Goal: Information Seeking & Learning: Learn about a topic

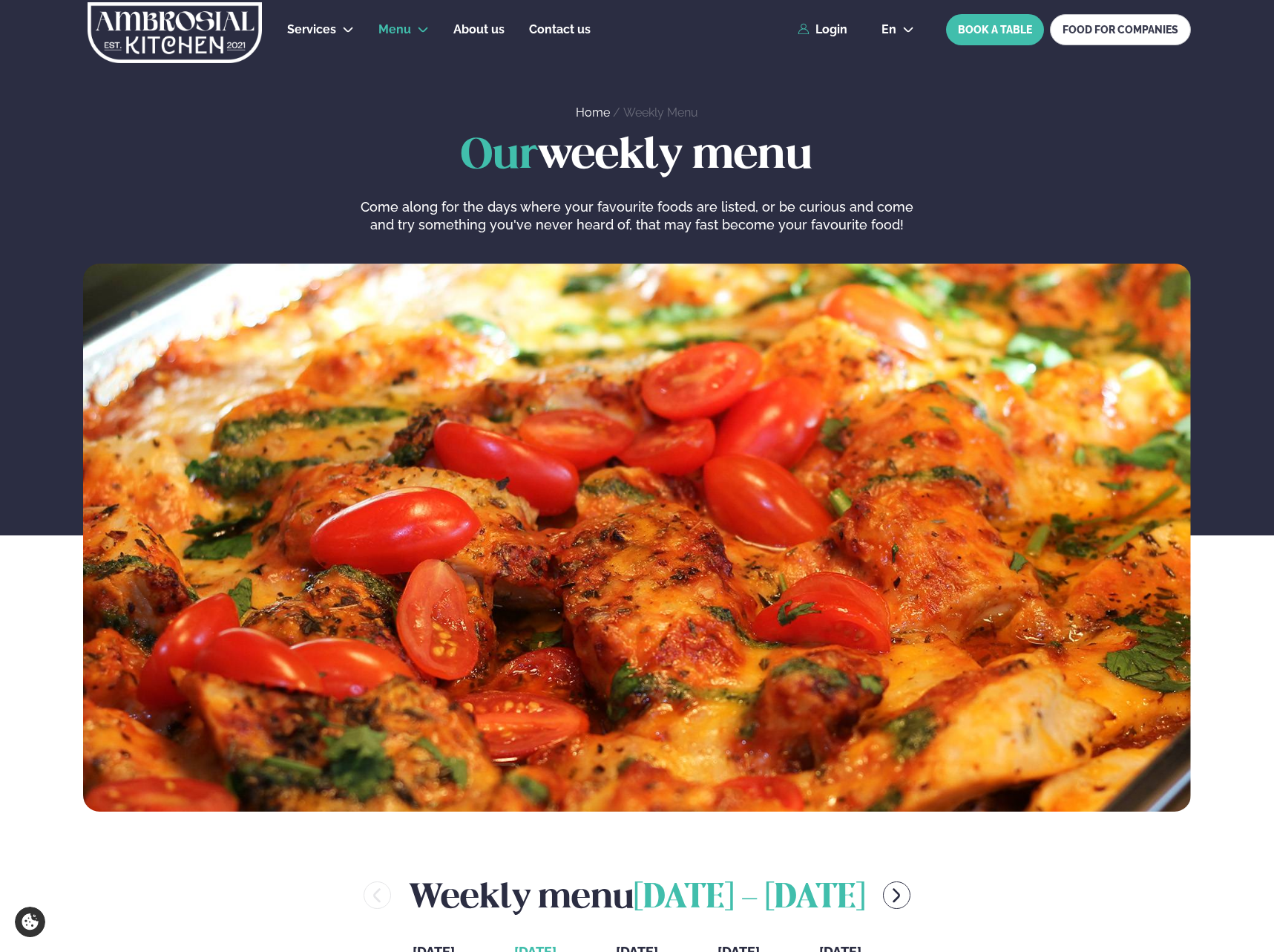
scroll to position [446, 0]
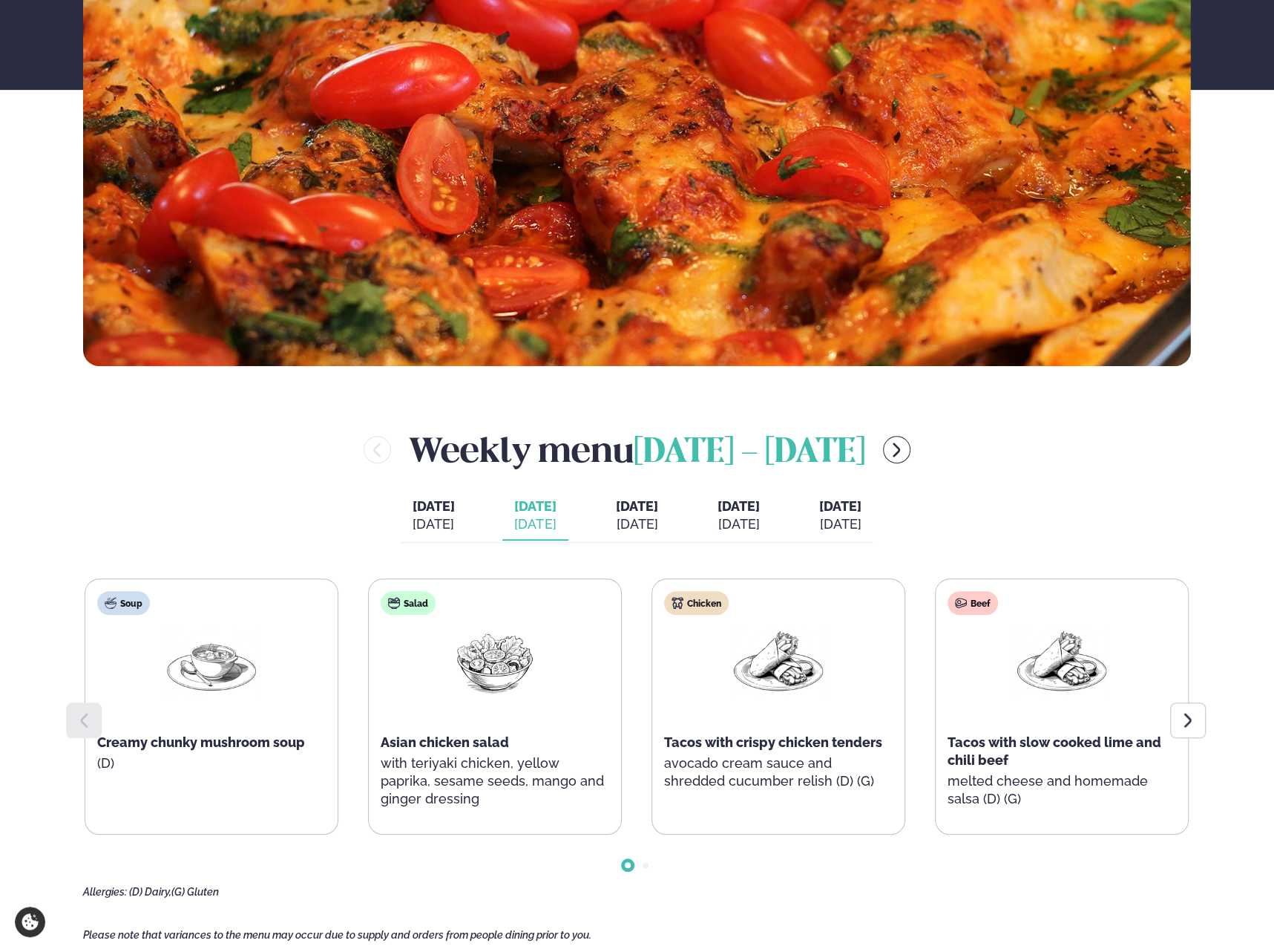
click at [1197, 716] on div at bounding box center [1188, 720] width 36 height 36
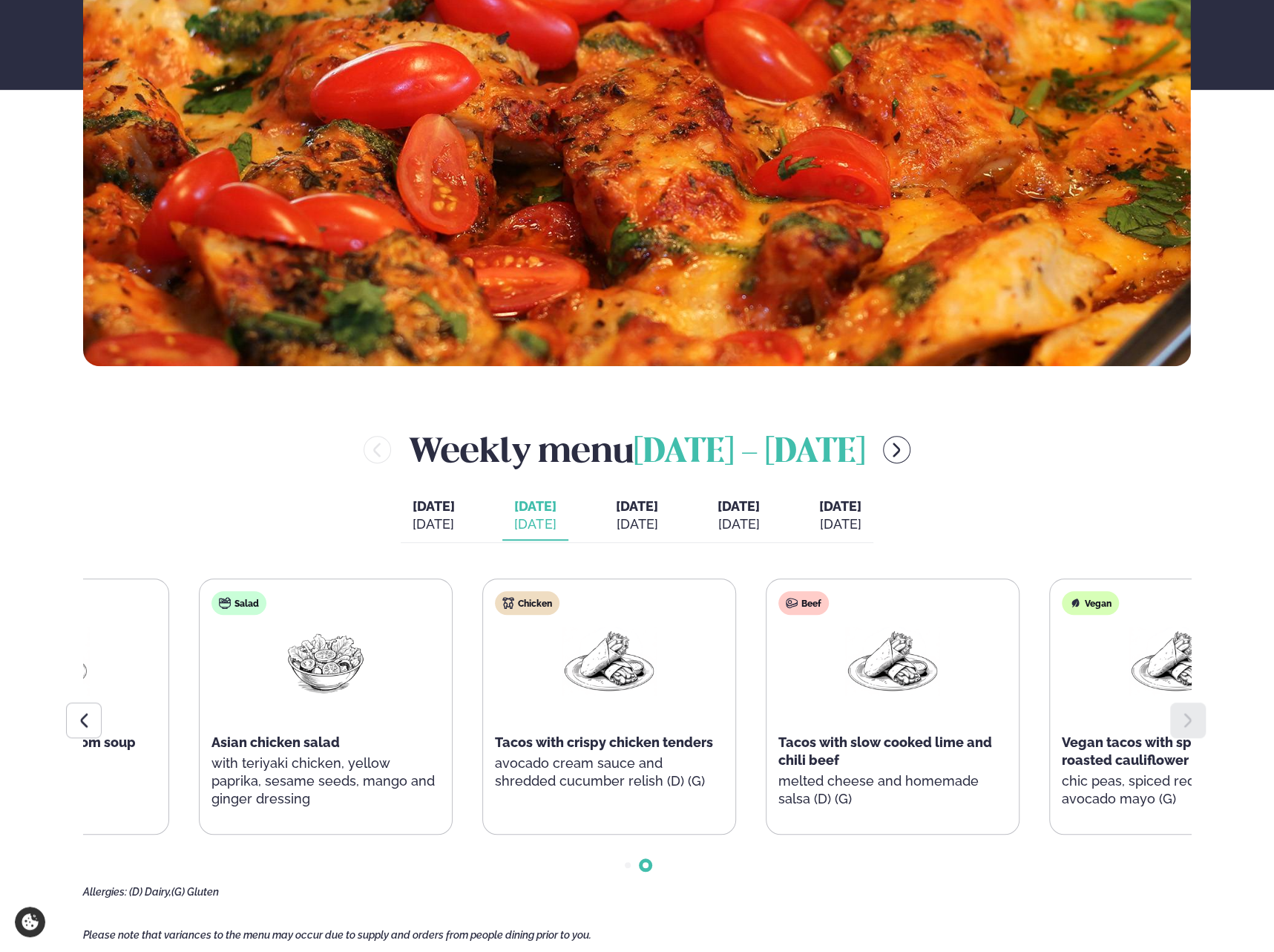
click at [574, 737] on span "Tacos with crispy chicken tenders" at bounding box center [604, 742] width 218 height 16
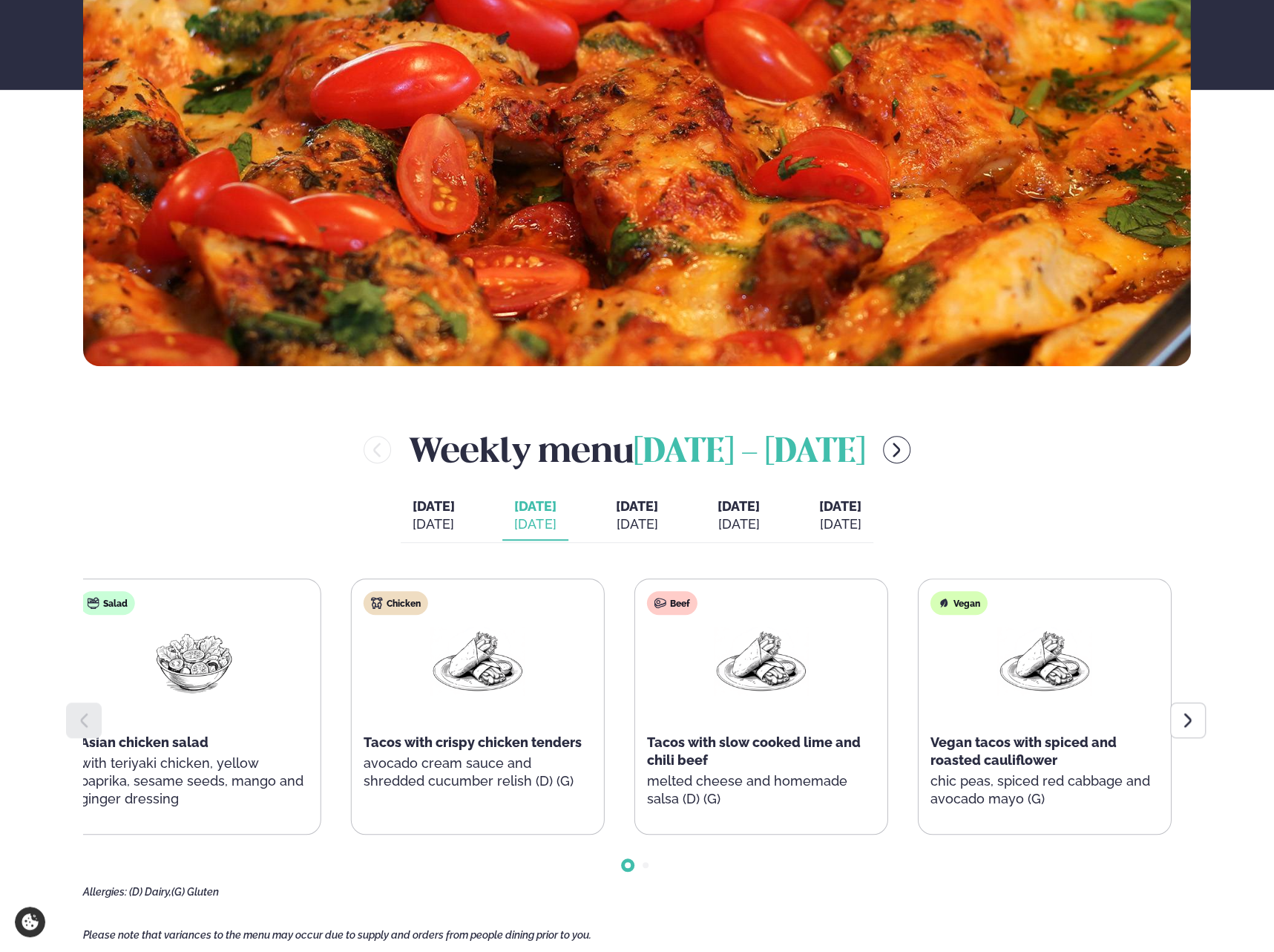
click at [571, 715] on div "Chicken Tacos with crispy chicken tenders avocado cream sauce and shredded cucu…" at bounding box center [478, 697] width 253 height 237
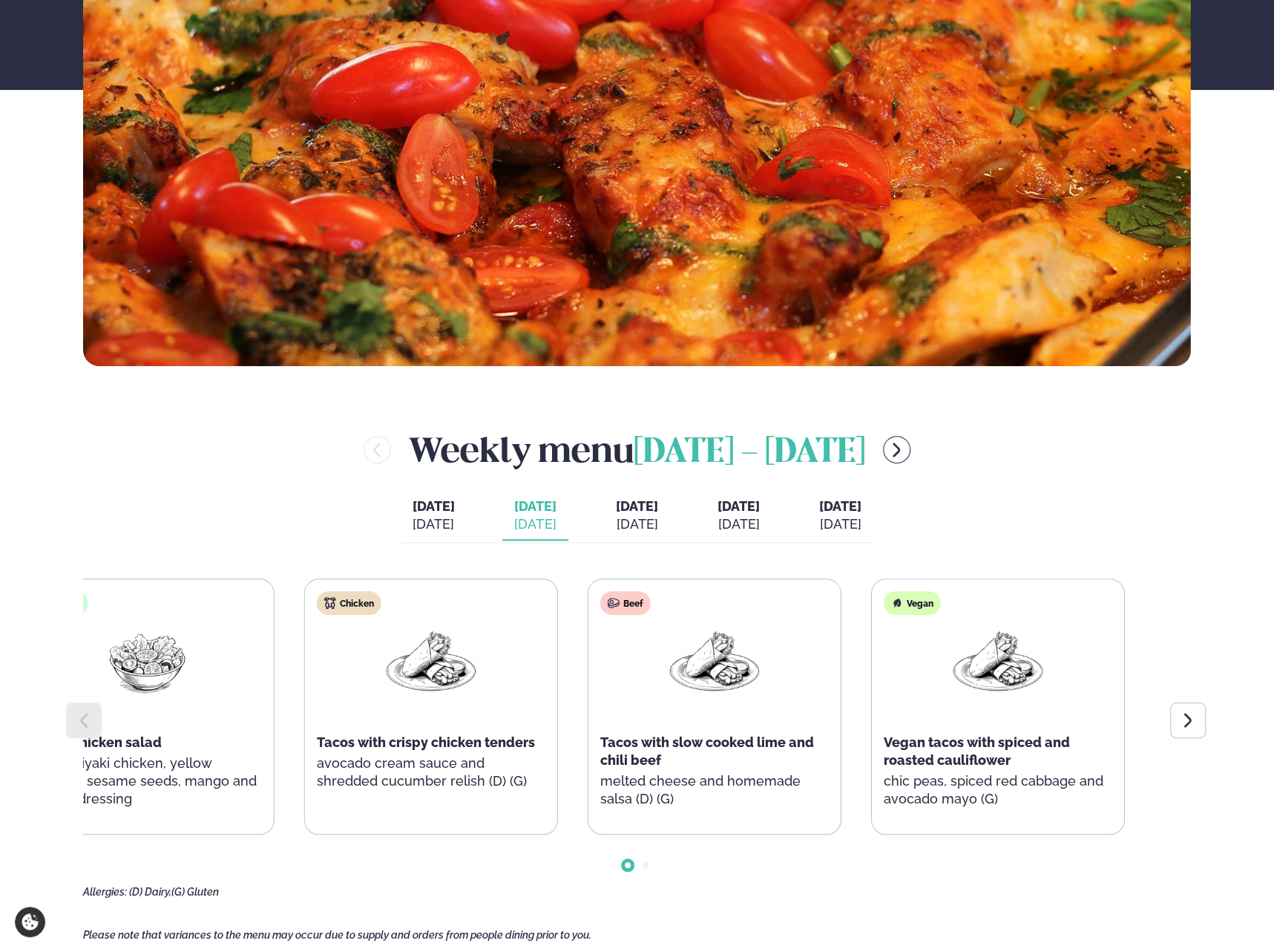
click at [391, 733] on div "Chicken Tacos with crispy chicken tenders avocado cream sauce and shredded cucu…" at bounding box center [431, 697] width 253 height 237
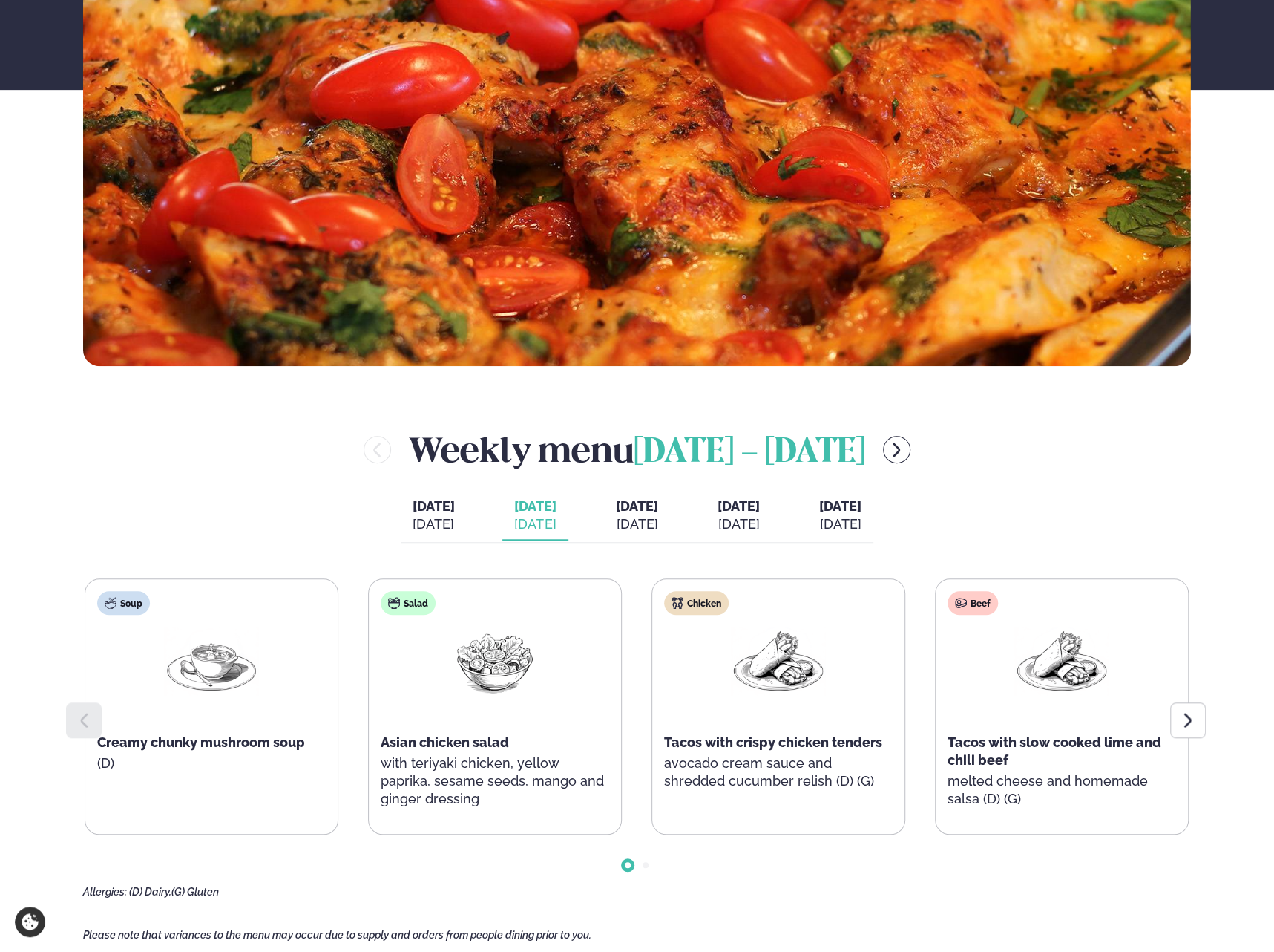
click at [0, 687] on html "About cookies on this site We use cookies to collect and analyse information on…" at bounding box center [637, 839] width 1274 height 2569
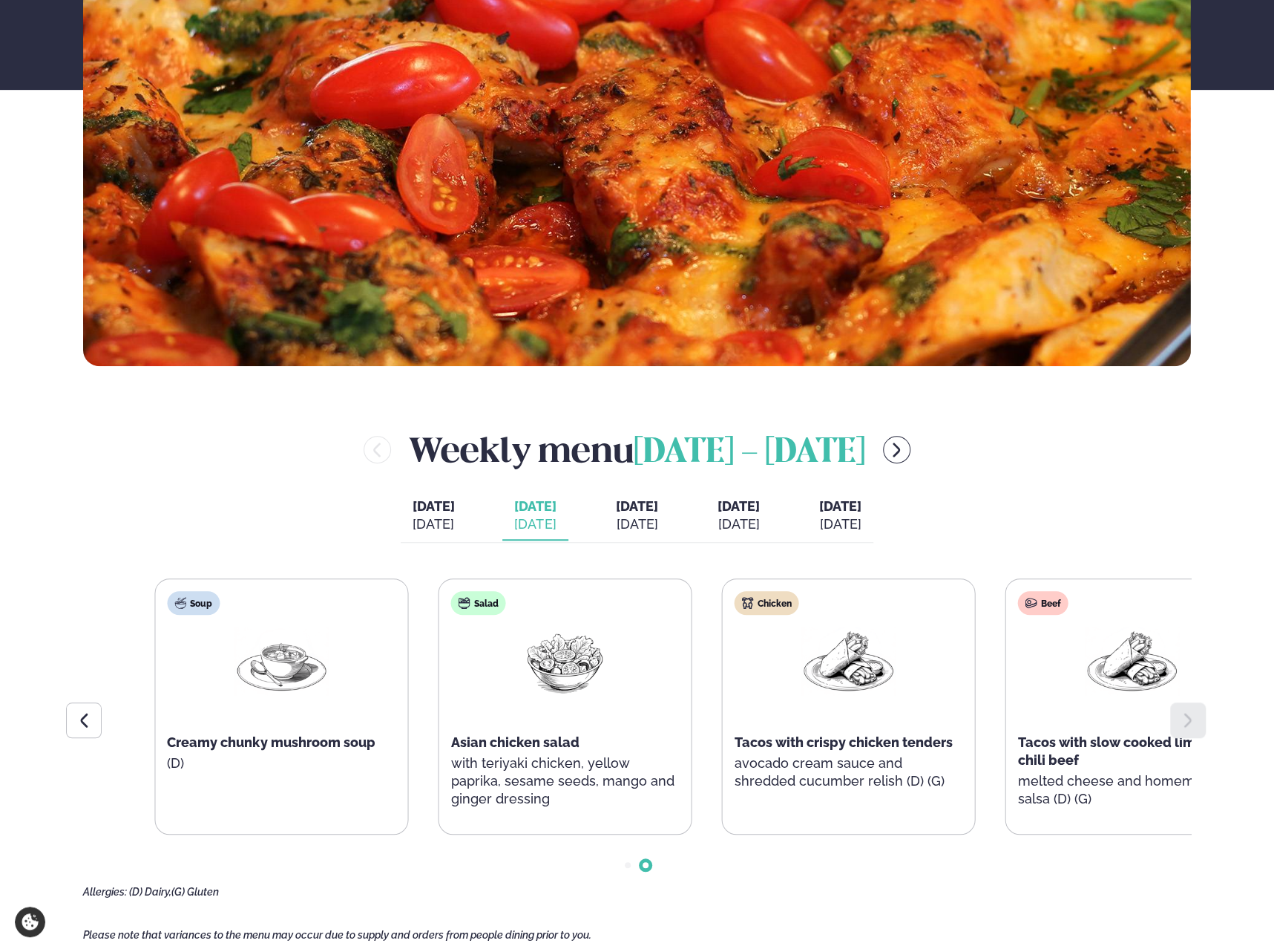
click at [596, 807] on div "Salad Asian chicken salad with teriyaki chicken, yellow paprika, sesame seeds, …" at bounding box center [564, 707] width 253 height 255
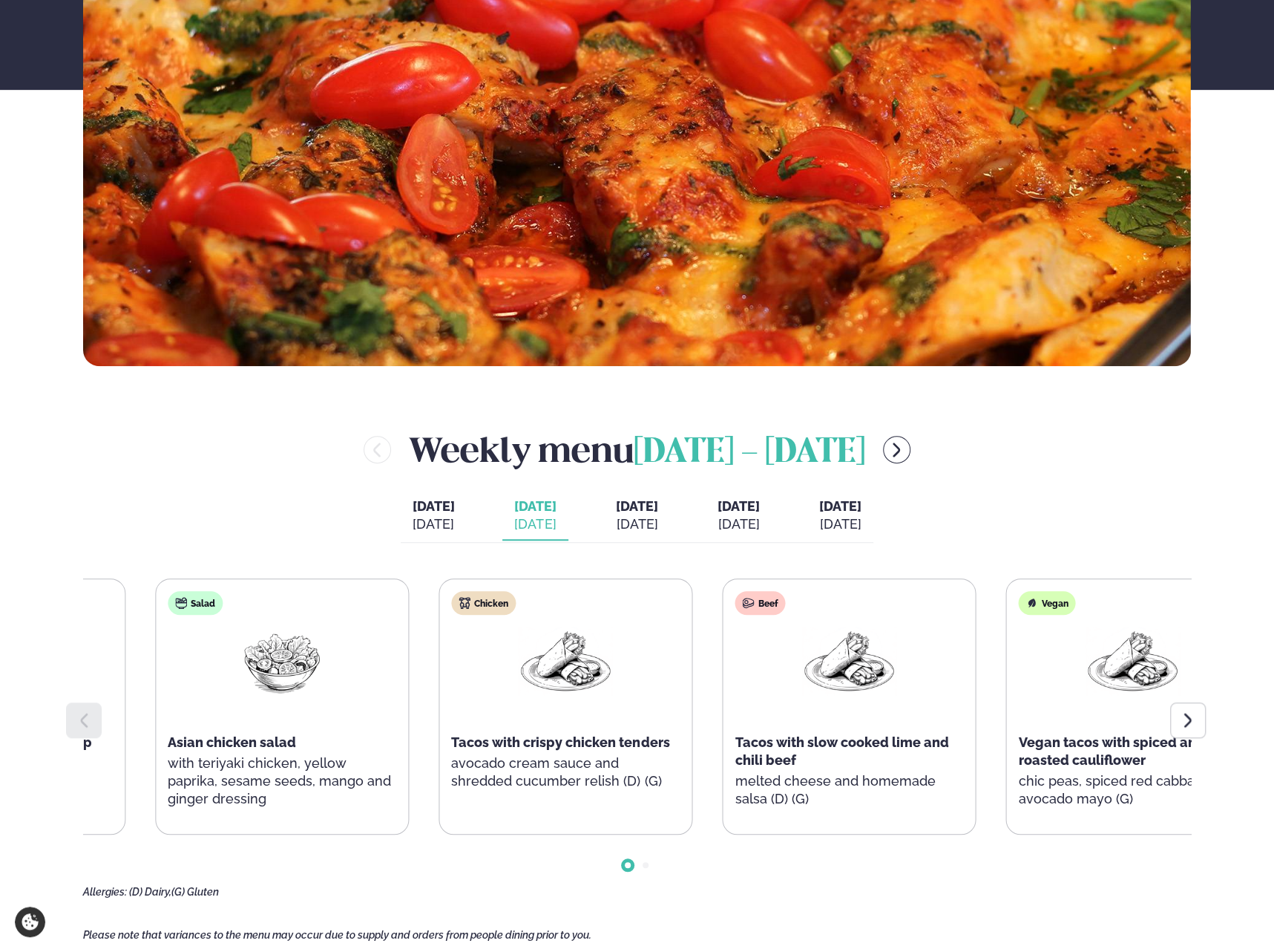
click at [386, 784] on div "Soup Creamy chunky mushroom soup (D) Salad Asian chicken salad with teriyaki ch…" at bounding box center [424, 706] width 1106 height 256
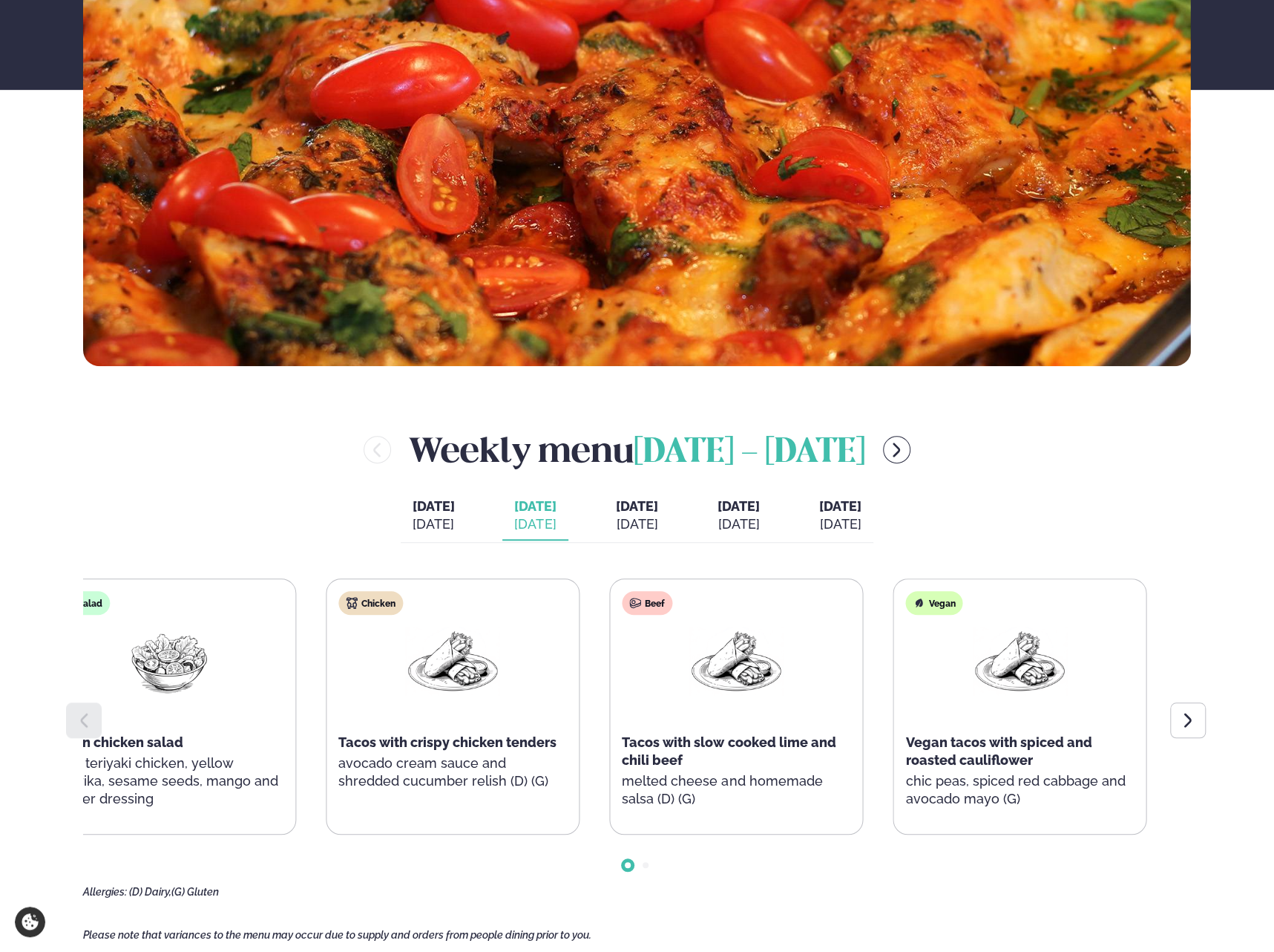
click at [166, 777] on p "with teriyaki chicken, yellow paprika, sesame seeds, mango and ginger dressing" at bounding box center [168, 781] width 228 height 54
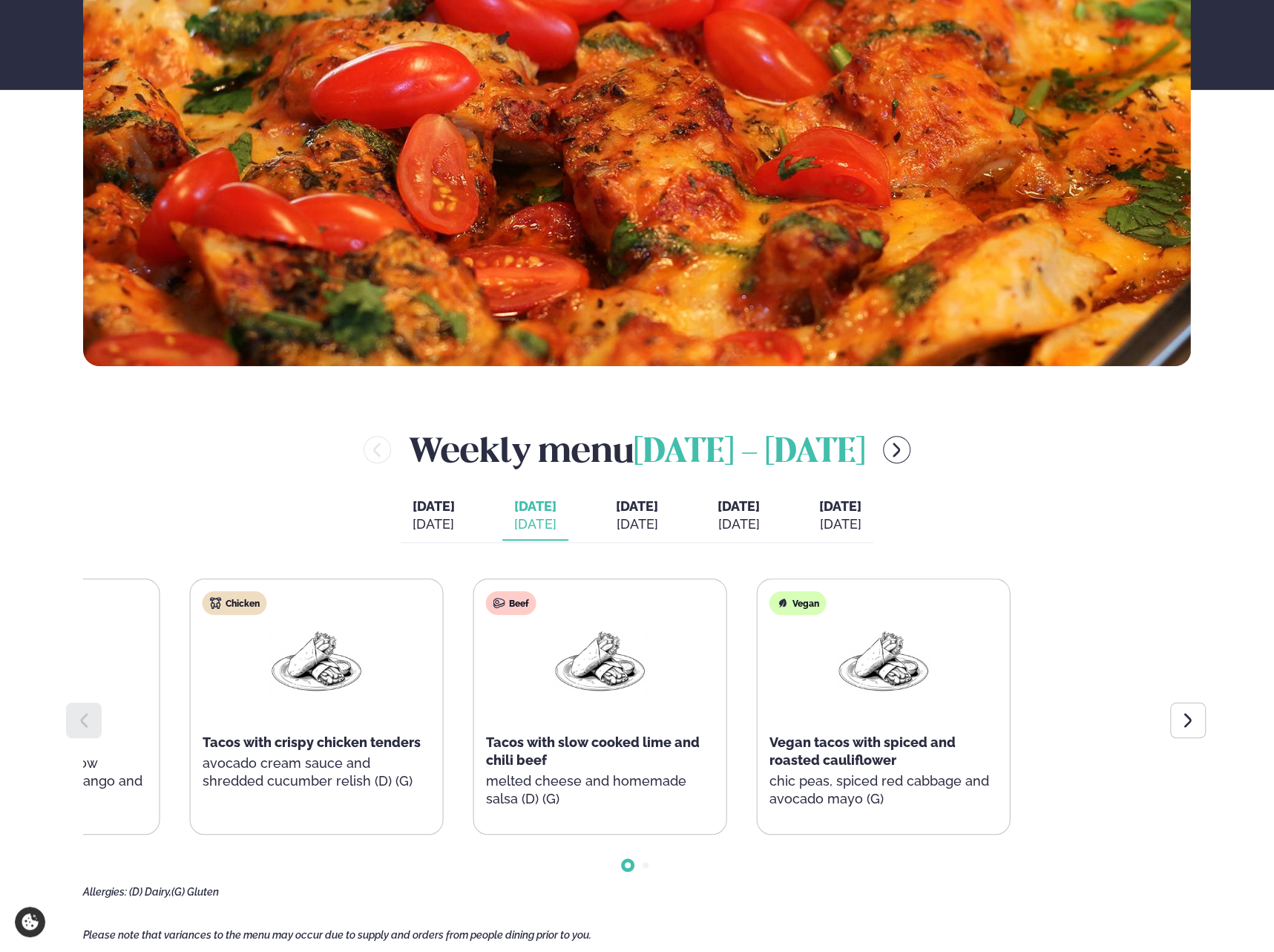
click at [21, 780] on div "Services Lunch for companies Corporate catering Private Party Menu Dalvegur 30 …" at bounding box center [637, 839] width 1274 height 2569
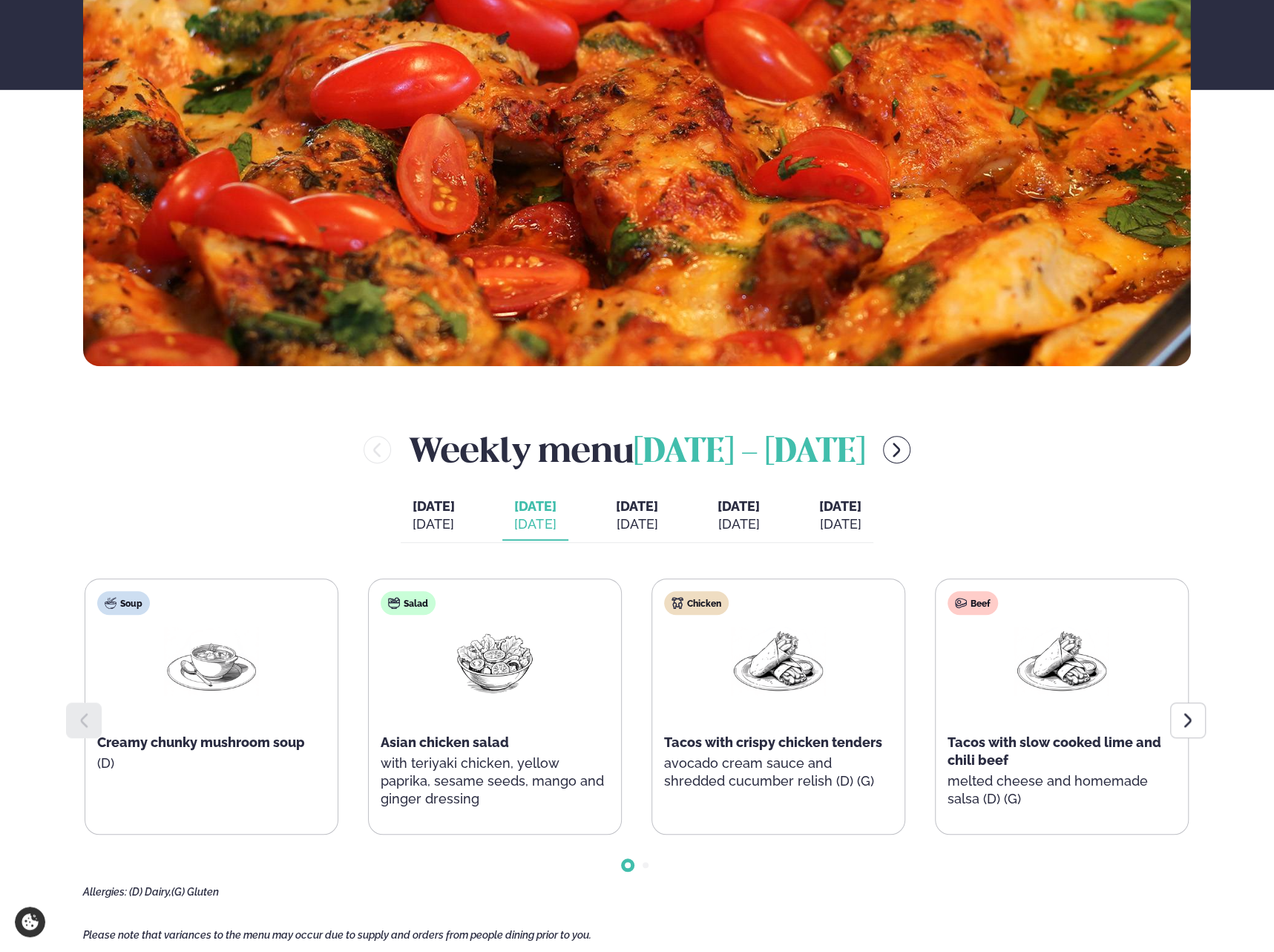
click at [1188, 714] on icon at bounding box center [1188, 720] width 18 height 18
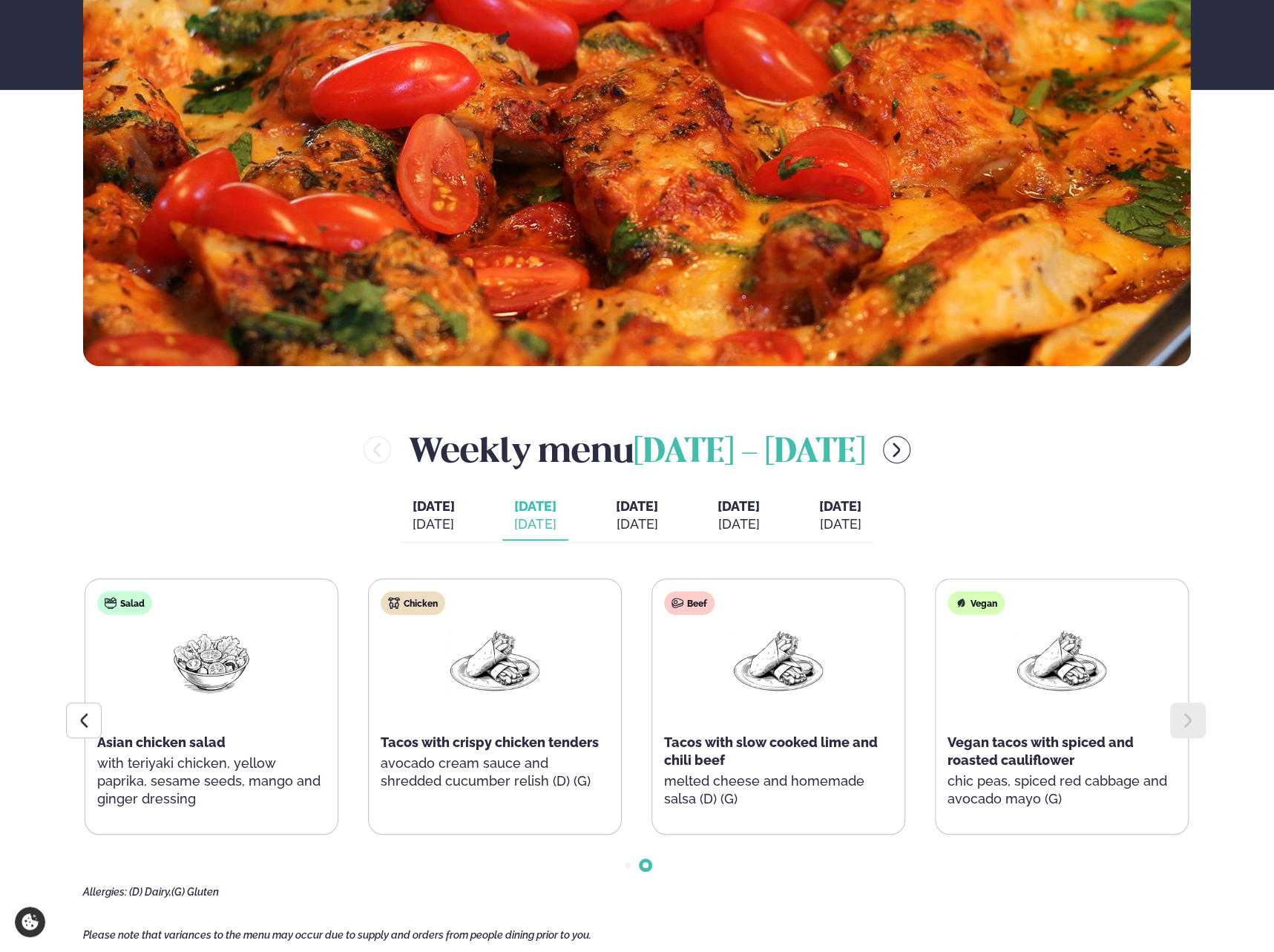
click at [616, 503] on span "[DATE]" at bounding box center [637, 506] width 43 height 16
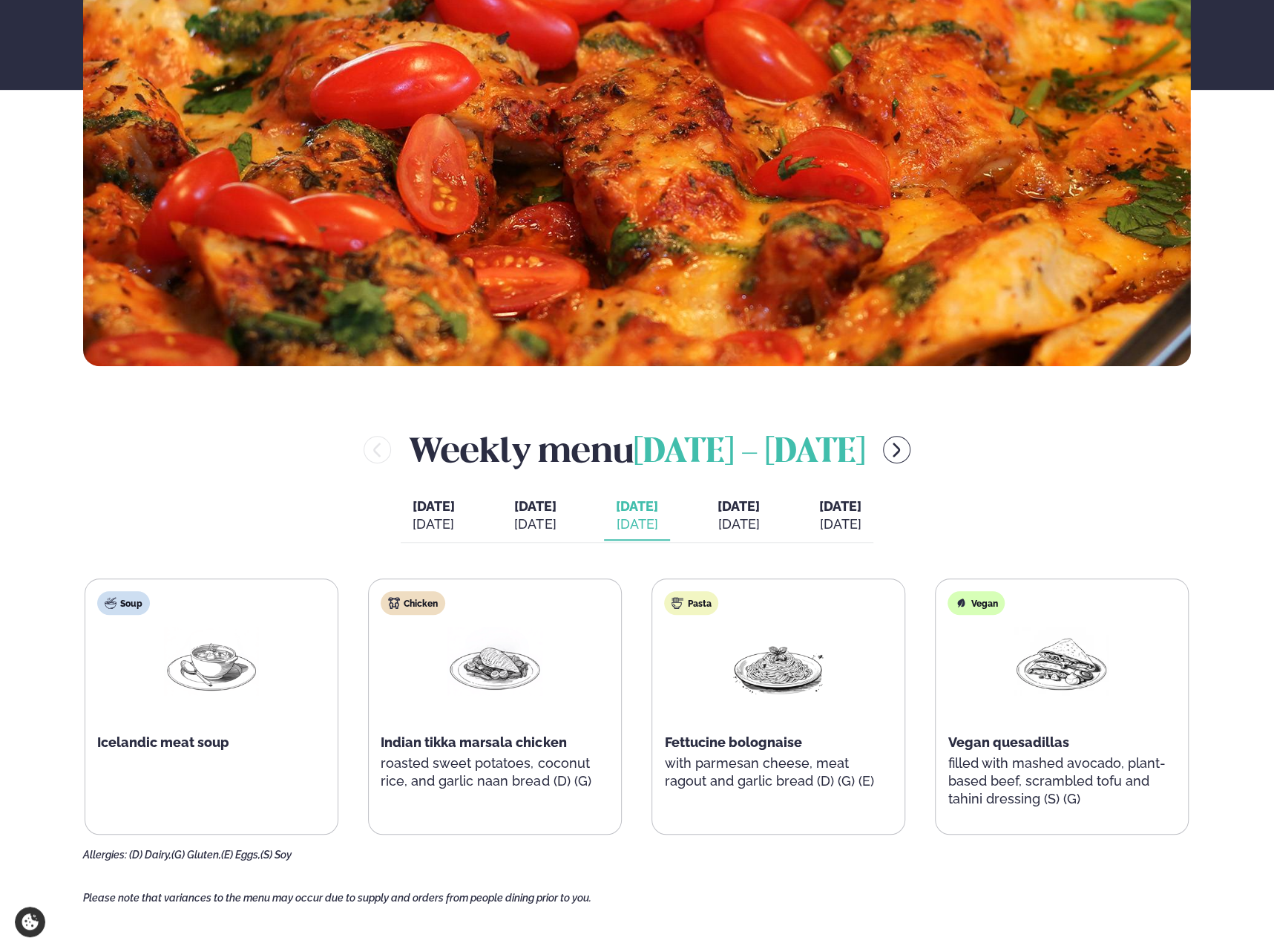
click at [760, 515] on div "[DATE]" at bounding box center [738, 524] width 43 height 18
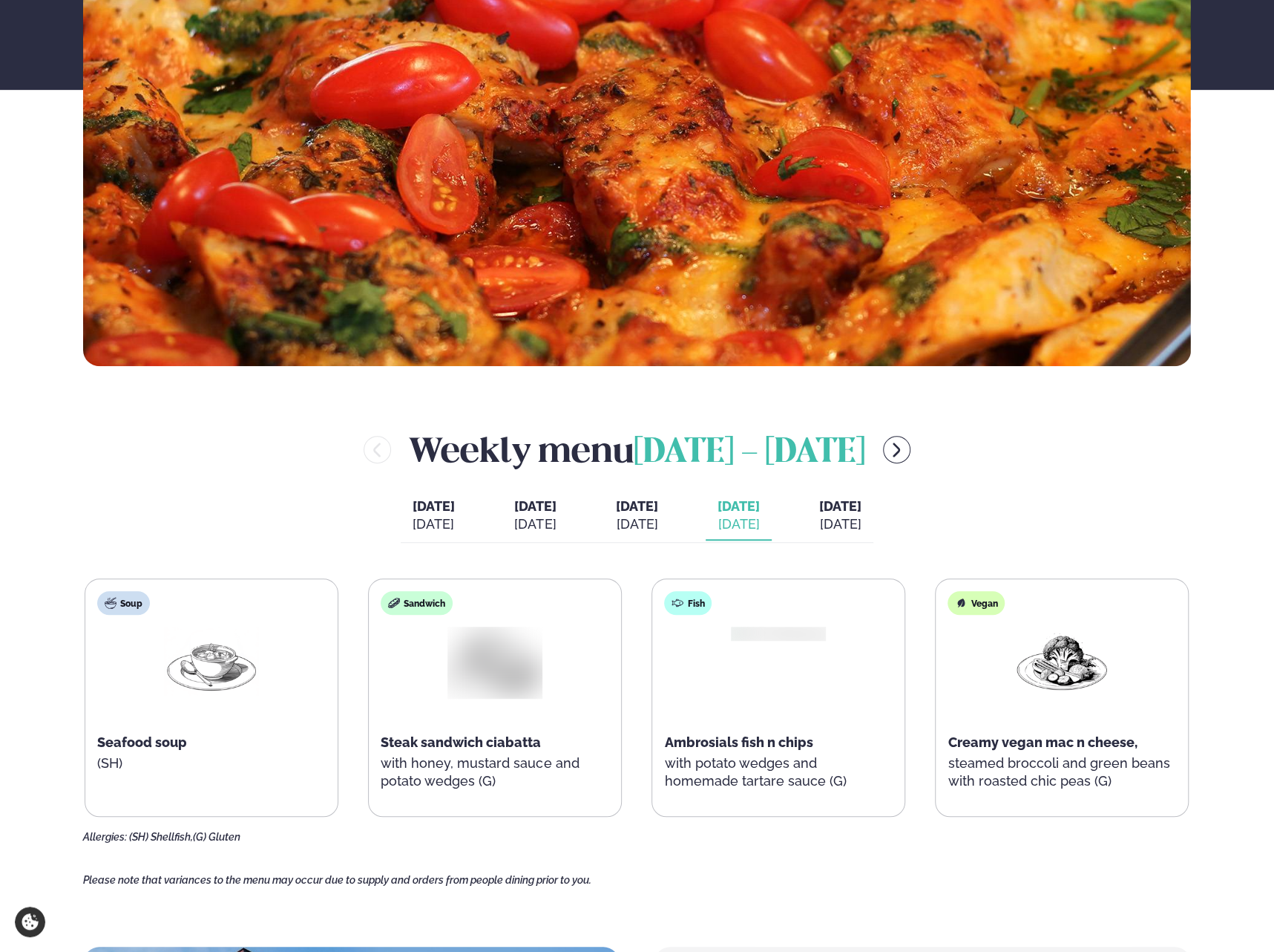
click at [656, 519] on div "[DATE]" at bounding box center [637, 524] width 43 height 18
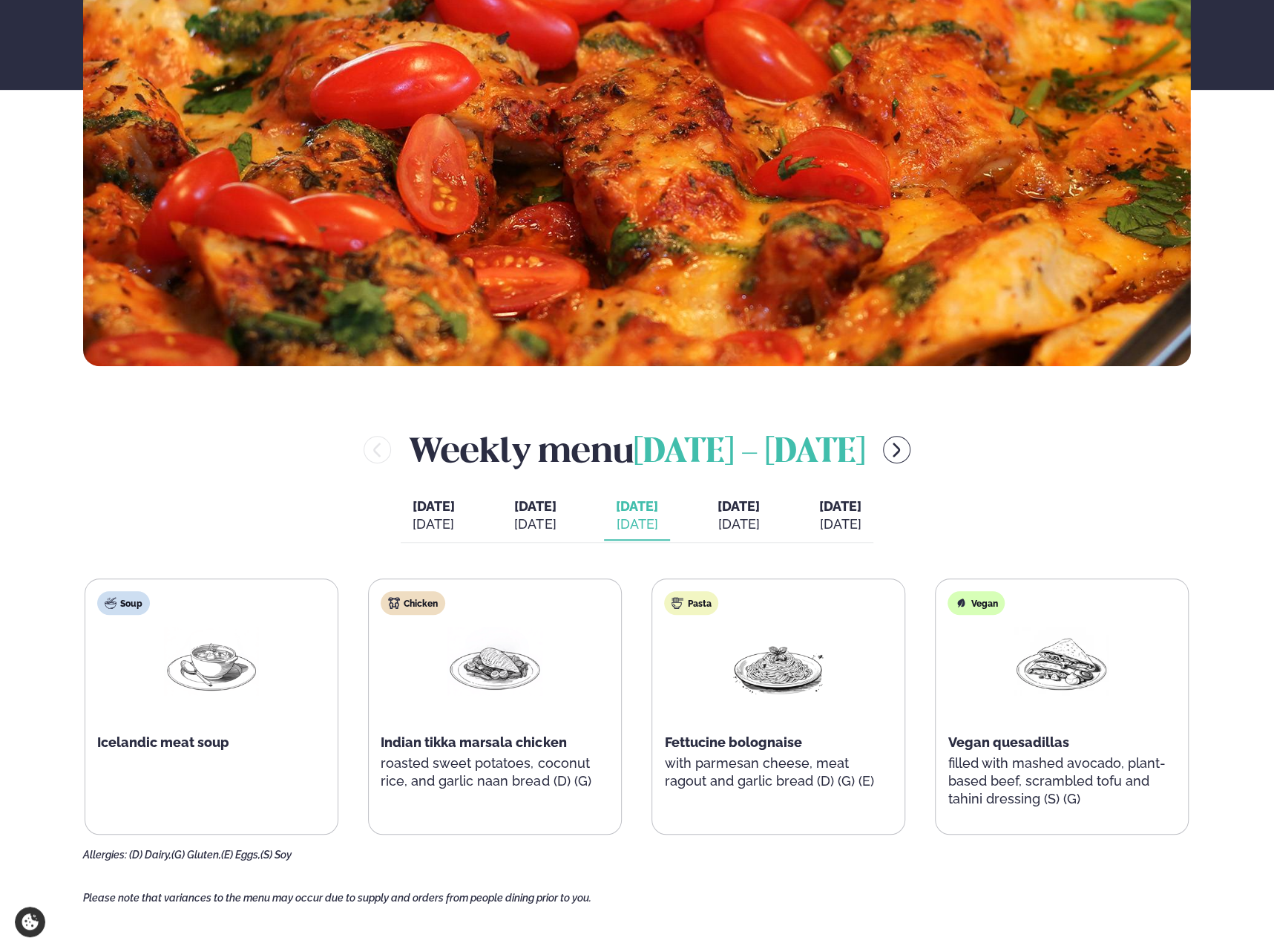
click at [732, 522] on div "[DATE]" at bounding box center [738, 524] width 43 height 18
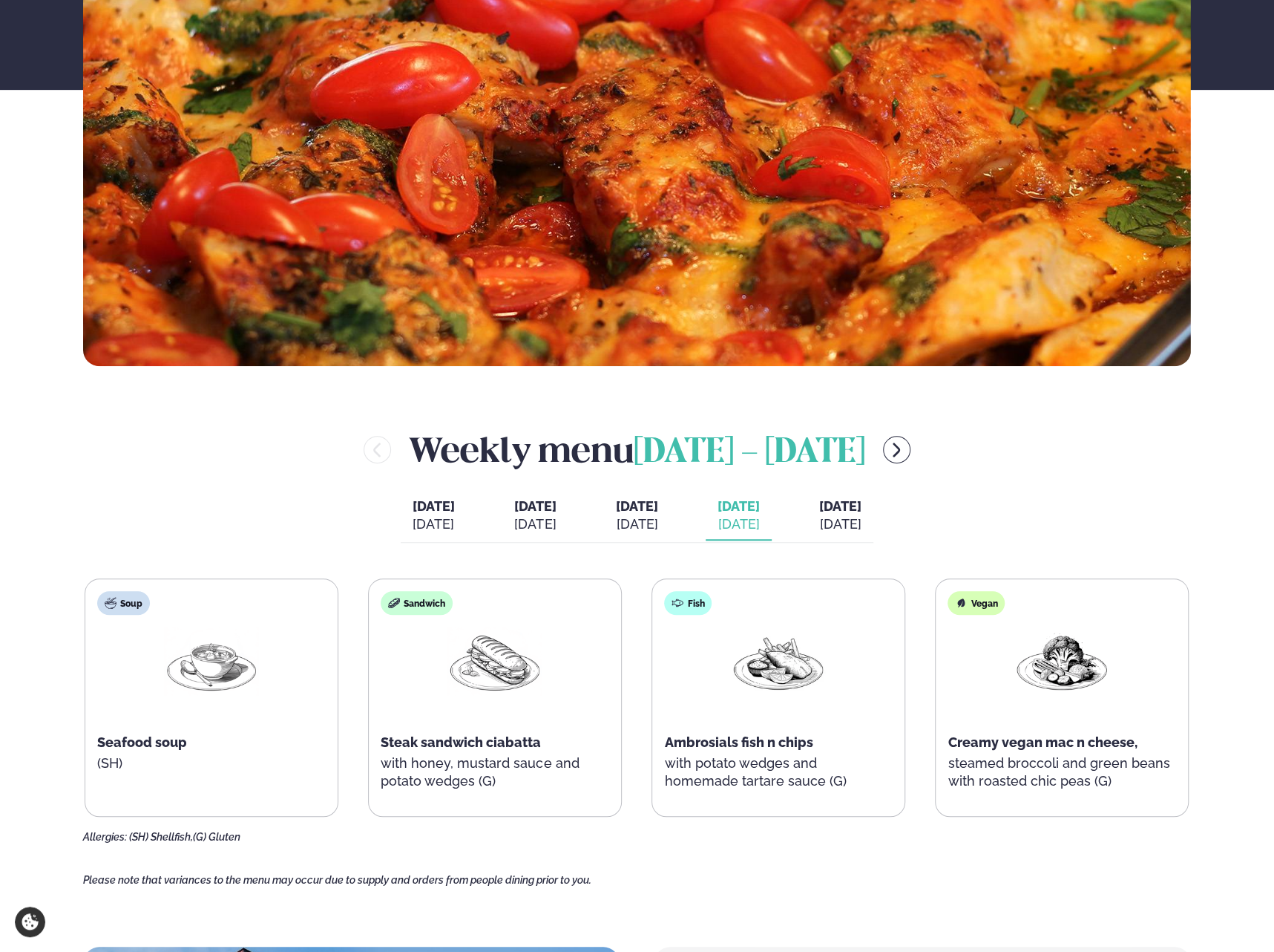
click at [650, 526] on div "[DATE]" at bounding box center [637, 524] width 43 height 18
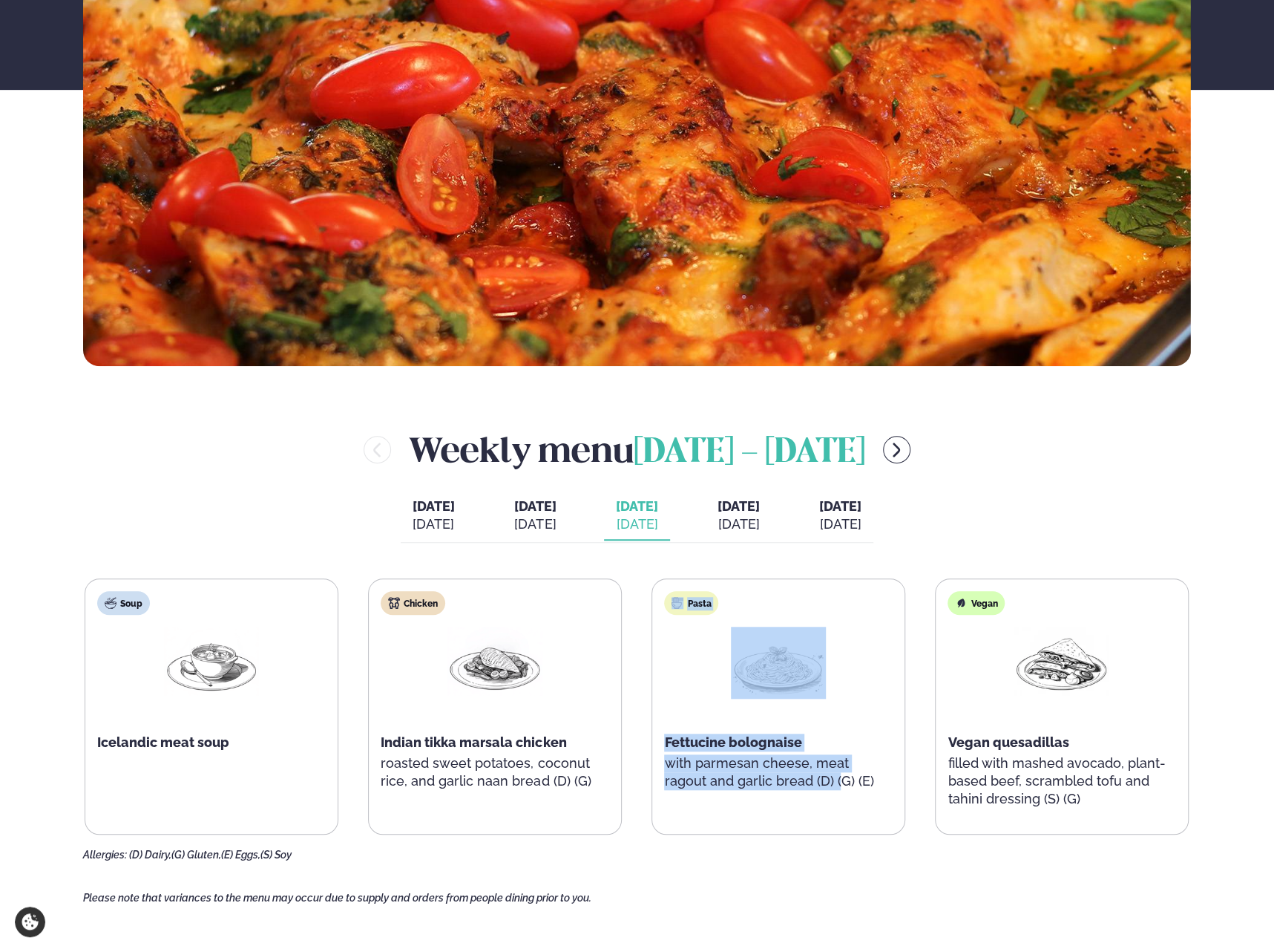
drag, startPoint x: 639, startPoint y: 565, endPoint x: 778, endPoint y: 822, distance: 292.2
click at [778, 822] on div "Weekly menu [DATE] - [DATE] [DATE] [DATE] [DATE] [PERSON_NAME]. [DATE] [DATE] […" at bounding box center [637, 644] width 1108 height 436
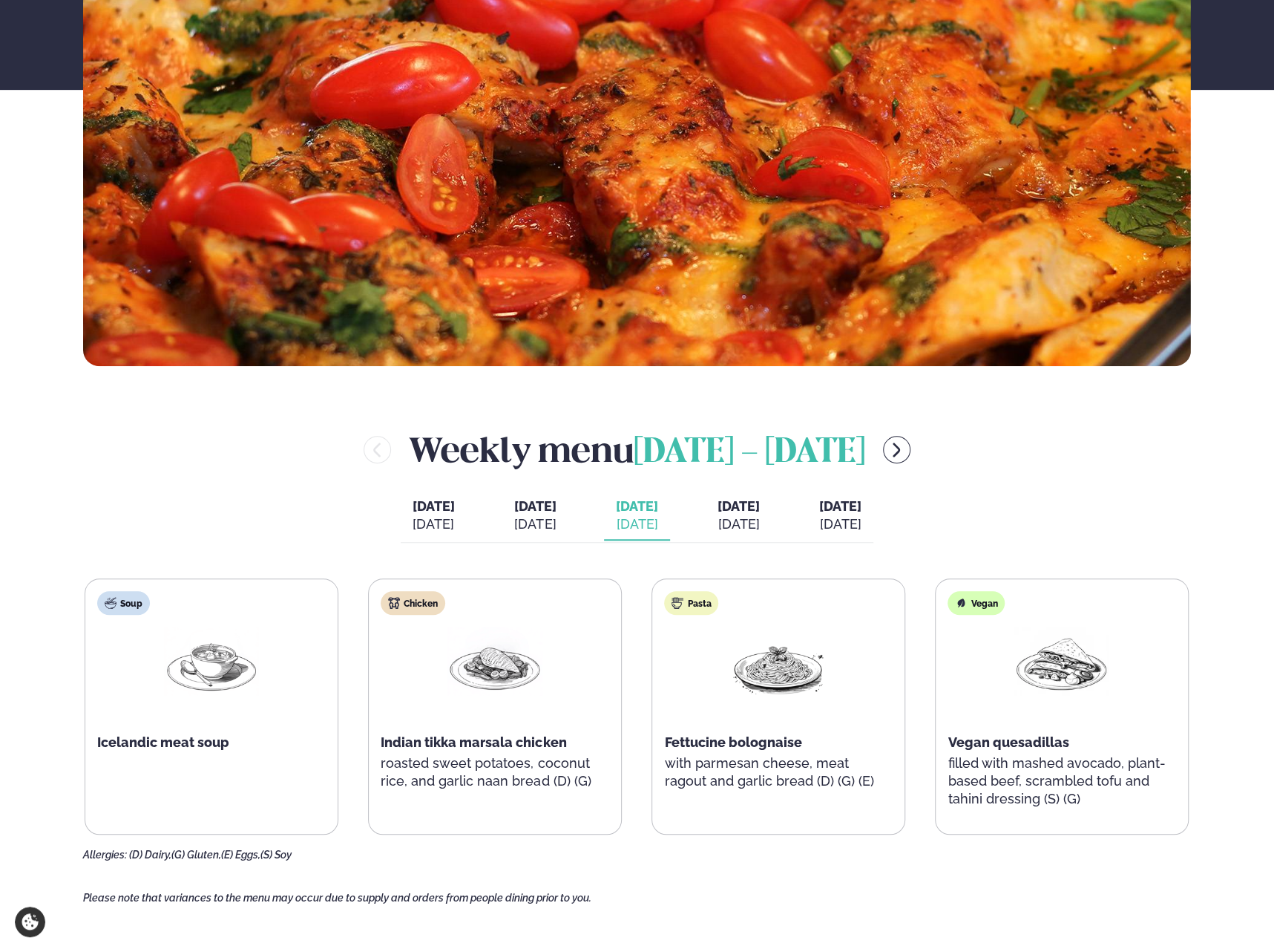
click at [625, 841] on div "Soup Icelandic meat soup Chicken Indian tikka marsala chicken roasted sweet pot…" at bounding box center [637, 720] width 1108 height 283
